Goal: Task Accomplishment & Management: Complete application form

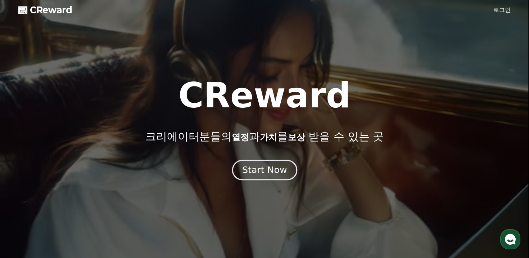
click at [283, 168] on button "Start Now" at bounding box center [264, 170] width 65 height 21
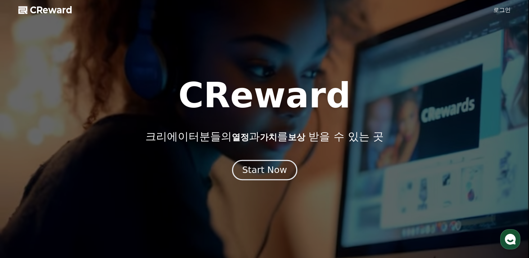
click at [262, 169] on div "Start Now" at bounding box center [264, 170] width 45 height 12
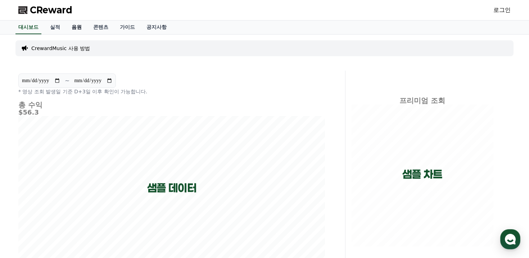
click at [75, 28] on link "음원" at bounding box center [77, 28] width 22 height 14
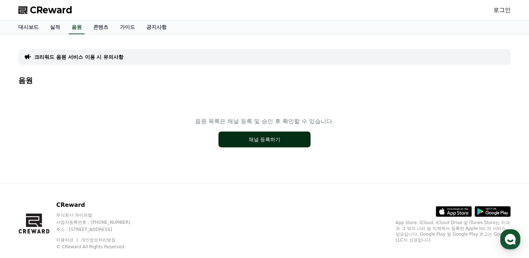
click at [268, 139] on button "채널 등록하기" at bounding box center [265, 139] width 92 height 16
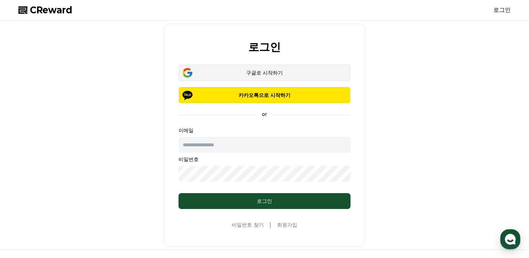
click at [283, 73] on div "구글로 시작하기" at bounding box center [264, 72] width 151 height 7
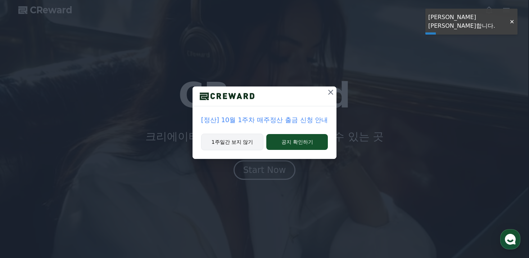
click at [239, 142] on button "1주일간 보지 않기" at bounding box center [232, 142] width 63 height 17
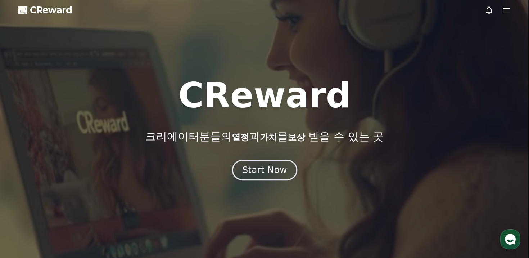
click at [258, 171] on div "Start Now" at bounding box center [264, 170] width 45 height 12
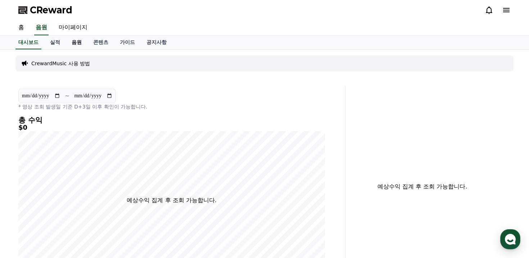
click at [67, 41] on link "음원" at bounding box center [77, 43] width 22 height 14
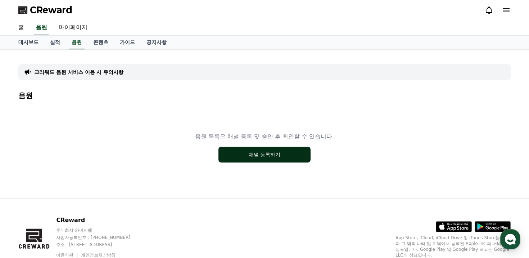
click at [283, 156] on button "채널 등록하기" at bounding box center [265, 155] width 92 height 16
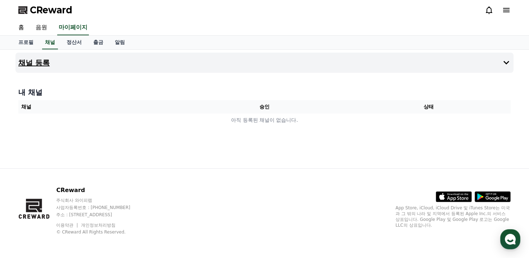
click at [259, 60] on button "채널 등록" at bounding box center [264, 63] width 498 height 20
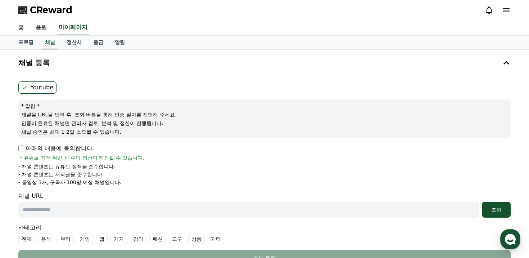
click at [37, 88] on label "Youtube" at bounding box center [37, 87] width 38 height 12
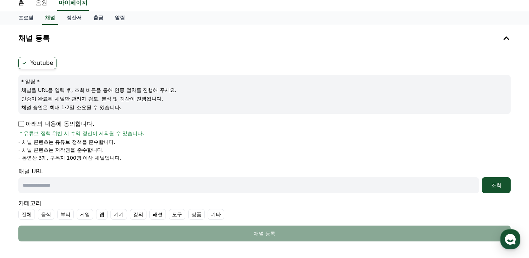
scroll to position [25, 0]
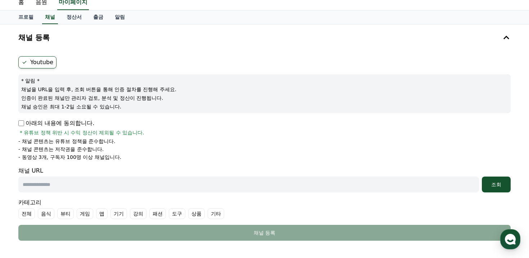
click at [82, 182] on input "text" at bounding box center [248, 184] width 461 height 16
paste input "**********"
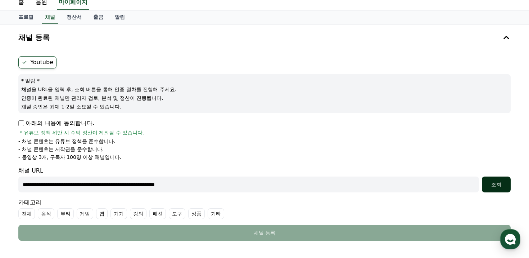
type input "**********"
click at [490, 188] on button "조회" at bounding box center [496, 184] width 29 height 16
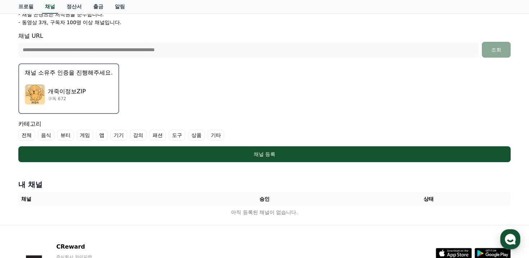
scroll to position [162, 0]
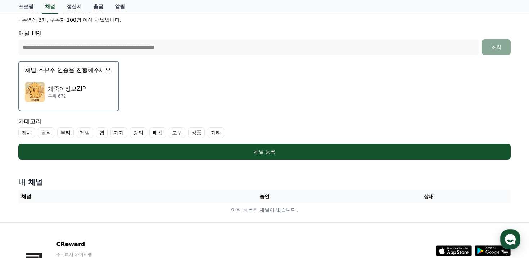
click at [129, 143] on form "**********" at bounding box center [264, 39] width 493 height 240
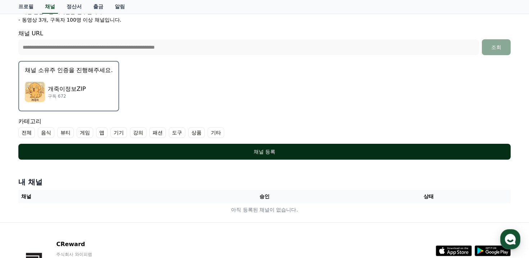
click at [144, 150] on div "채널 등록" at bounding box center [265, 151] width 464 height 7
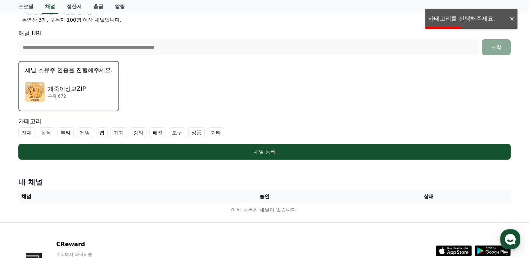
click at [208, 134] on label "기타" at bounding box center [216, 132] width 17 height 11
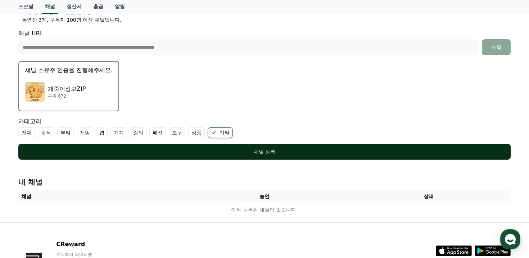
click at [140, 147] on button "채널 등록" at bounding box center [264, 152] width 493 height 16
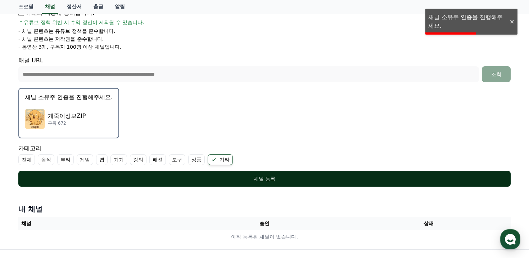
scroll to position [105, 0]
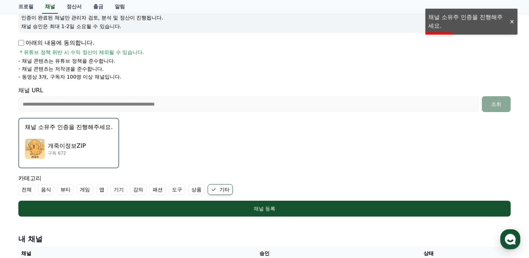
click at [65, 129] on p "채널 소유주 인증을 진행해주세요." at bounding box center [69, 127] width 88 height 9
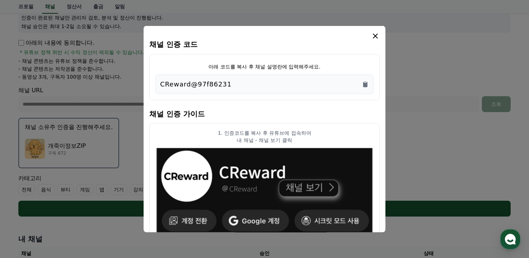
scroll to position [9, 0]
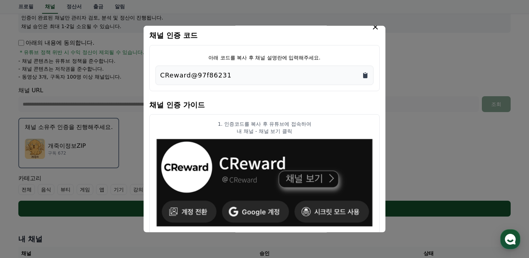
click at [364, 77] on icon "Copy to clipboard" at bounding box center [365, 75] width 4 height 5
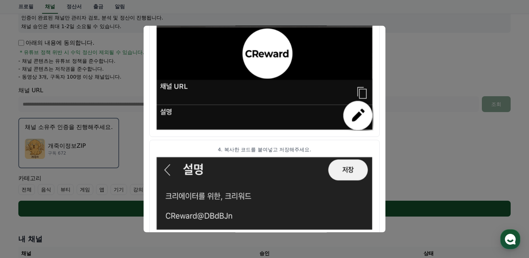
scroll to position [415, 0]
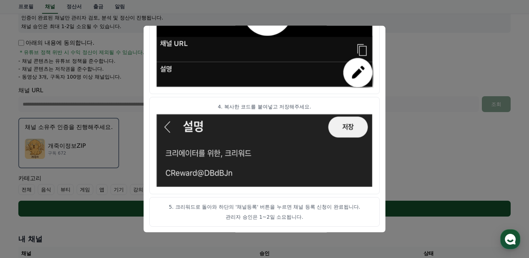
click at [441, 101] on button "close modal" at bounding box center [264, 129] width 529 height 258
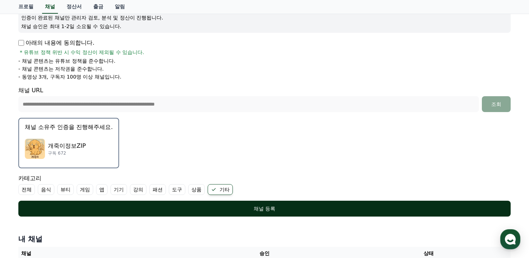
click at [289, 210] on div "채널 등록" at bounding box center [265, 208] width 464 height 7
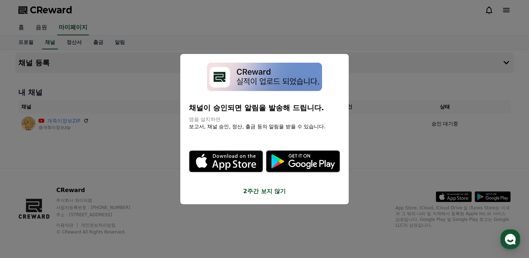
click at [266, 192] on button "2주간 보지 않기" at bounding box center [264, 190] width 151 height 9
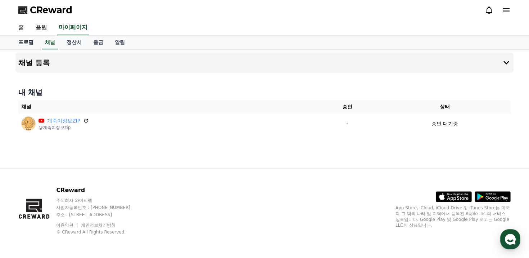
click at [21, 42] on link "프로필" at bounding box center [26, 43] width 27 height 14
select select "**********"
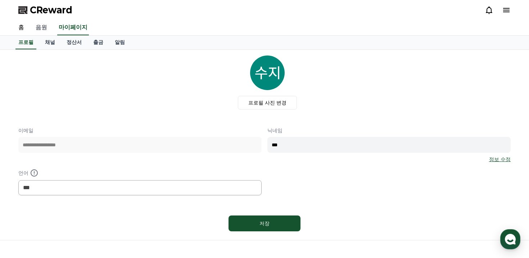
click at [40, 26] on link "음원" at bounding box center [41, 27] width 23 height 15
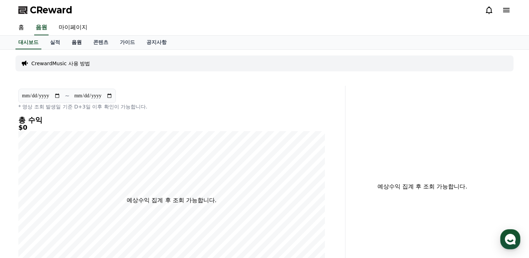
click at [70, 45] on link "음원" at bounding box center [77, 43] width 22 height 14
